Goal: Task Accomplishment & Management: Manage account settings

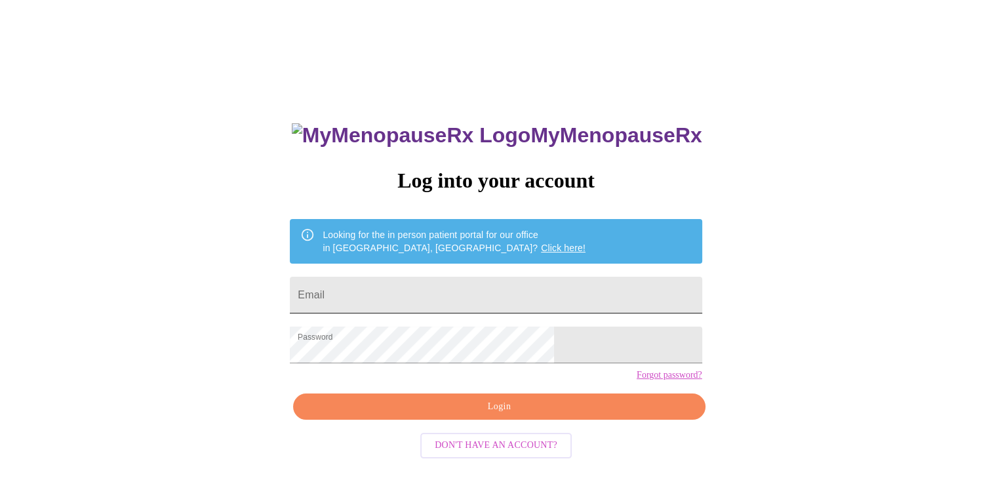
click at [419, 281] on input "Email" at bounding box center [496, 295] width 412 height 37
type input "[EMAIL_ADDRESS][DOMAIN_NAME]"
click at [492, 415] on span "Login" at bounding box center [499, 407] width 382 height 16
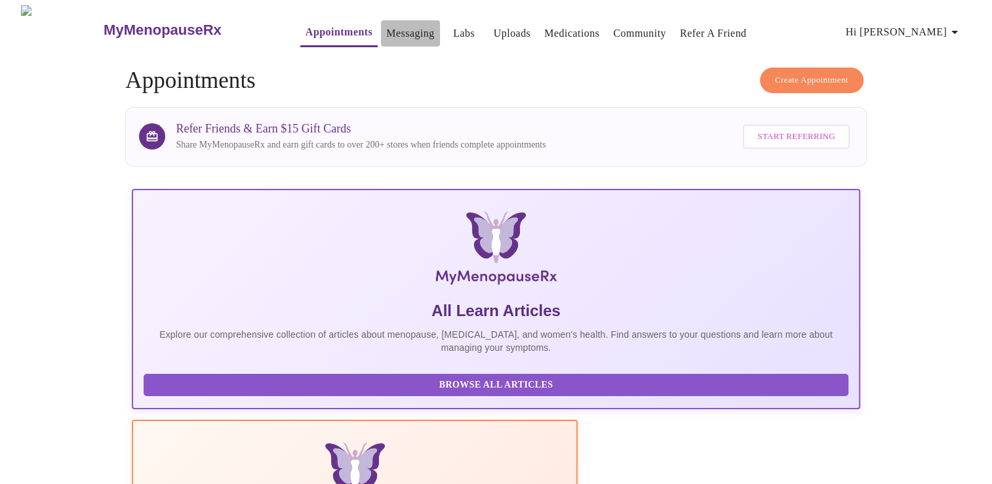
click at [386, 24] on link "Messaging" at bounding box center [410, 33] width 48 height 18
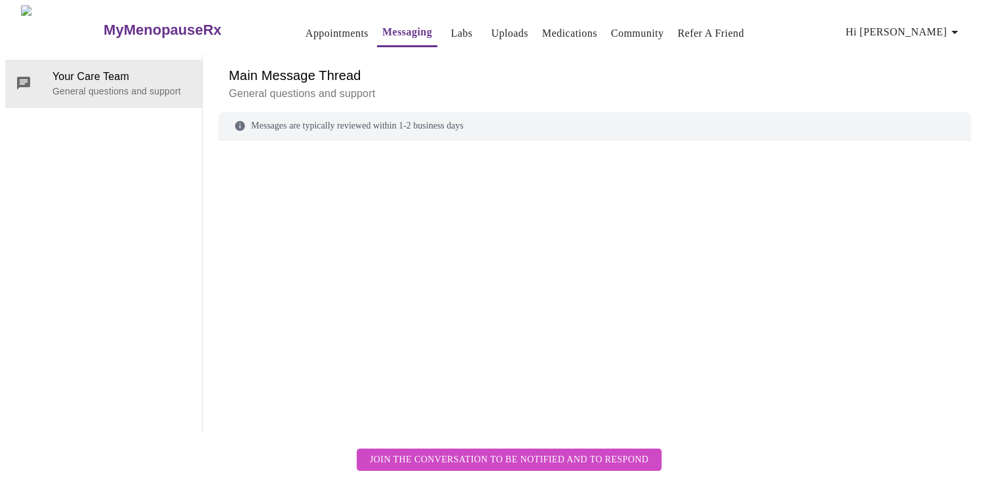
scroll to position [49, 0]
